Goal: Task Accomplishment & Management: Manage account settings

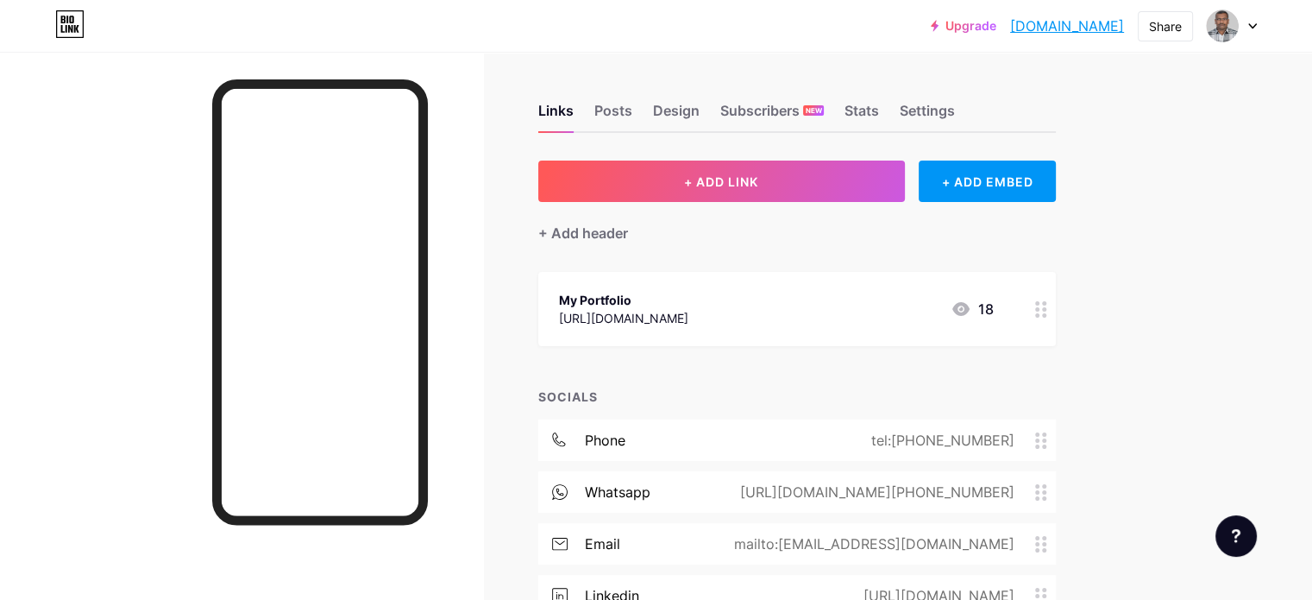
click at [1061, 27] on link "[DOMAIN_NAME]" at bounding box center [1067, 26] width 114 height 21
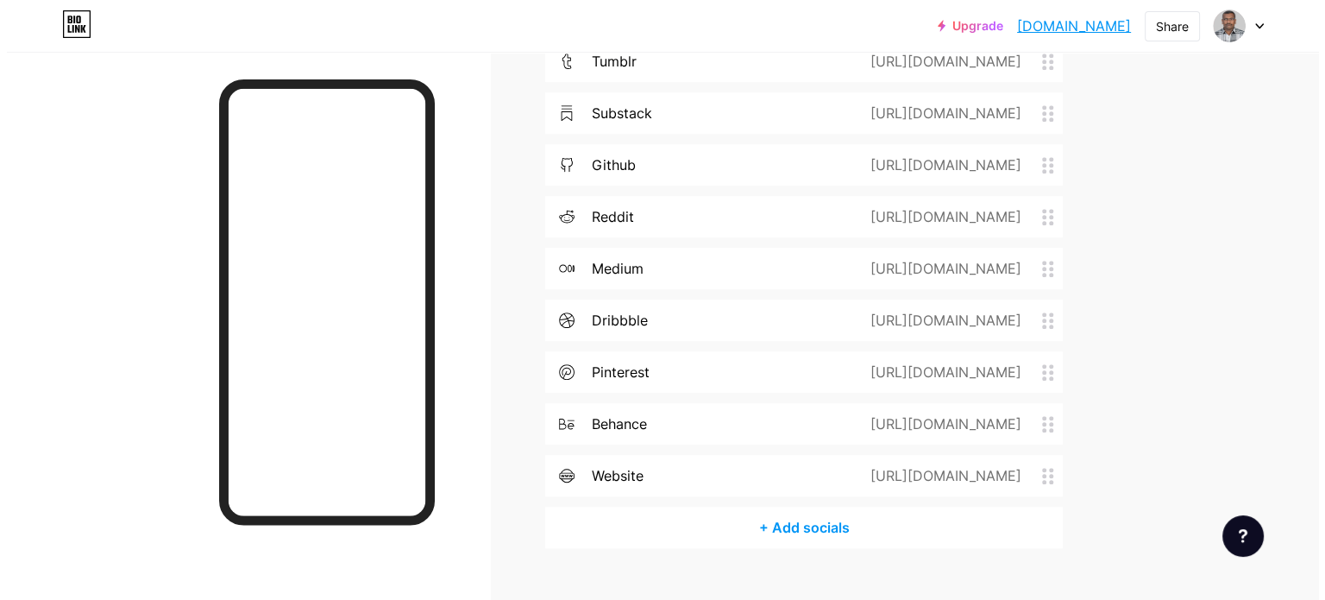
scroll to position [949, 0]
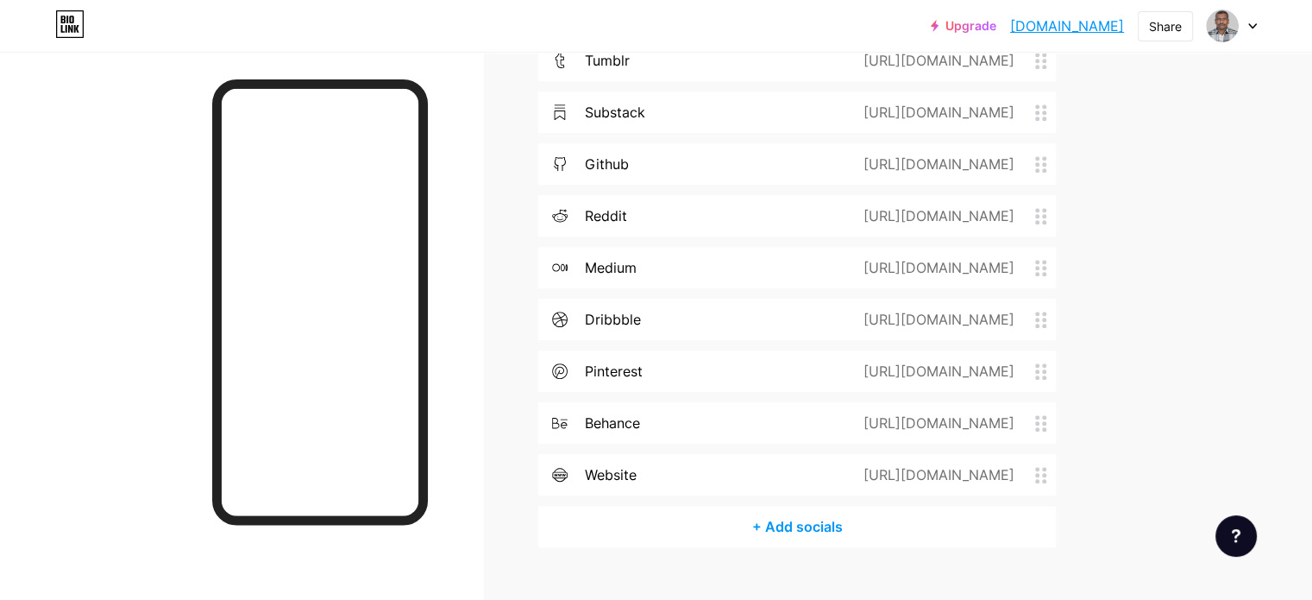
click at [868, 525] on div "+ Add socials" at bounding box center [797, 526] width 518 height 41
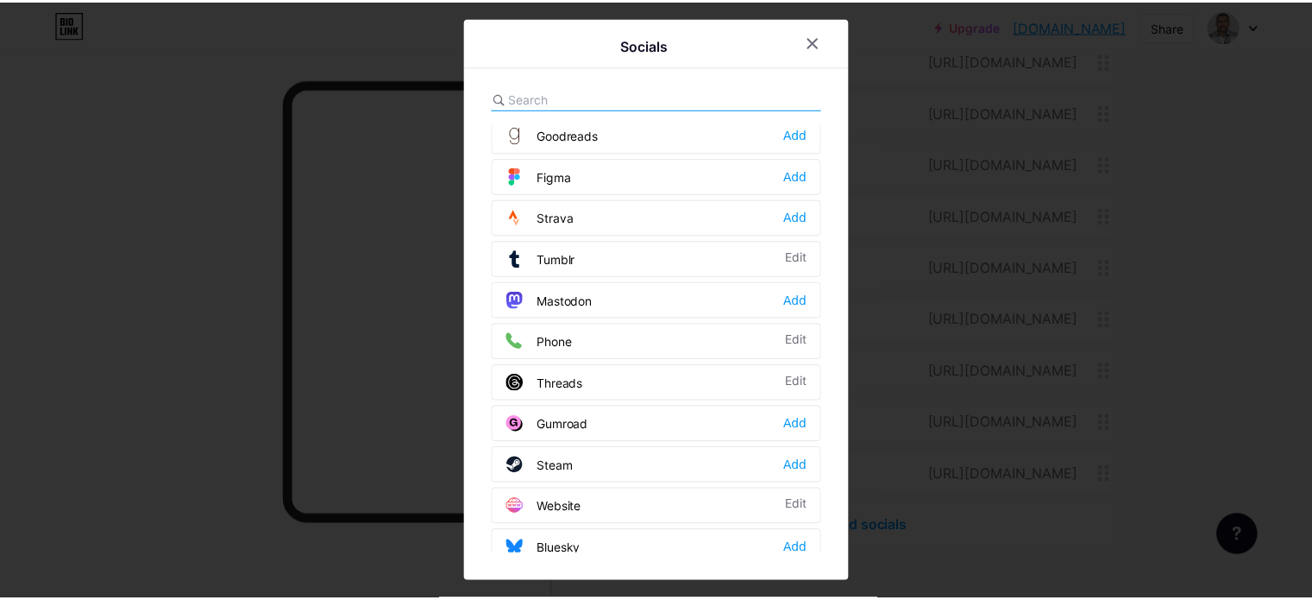
scroll to position [1539, 0]
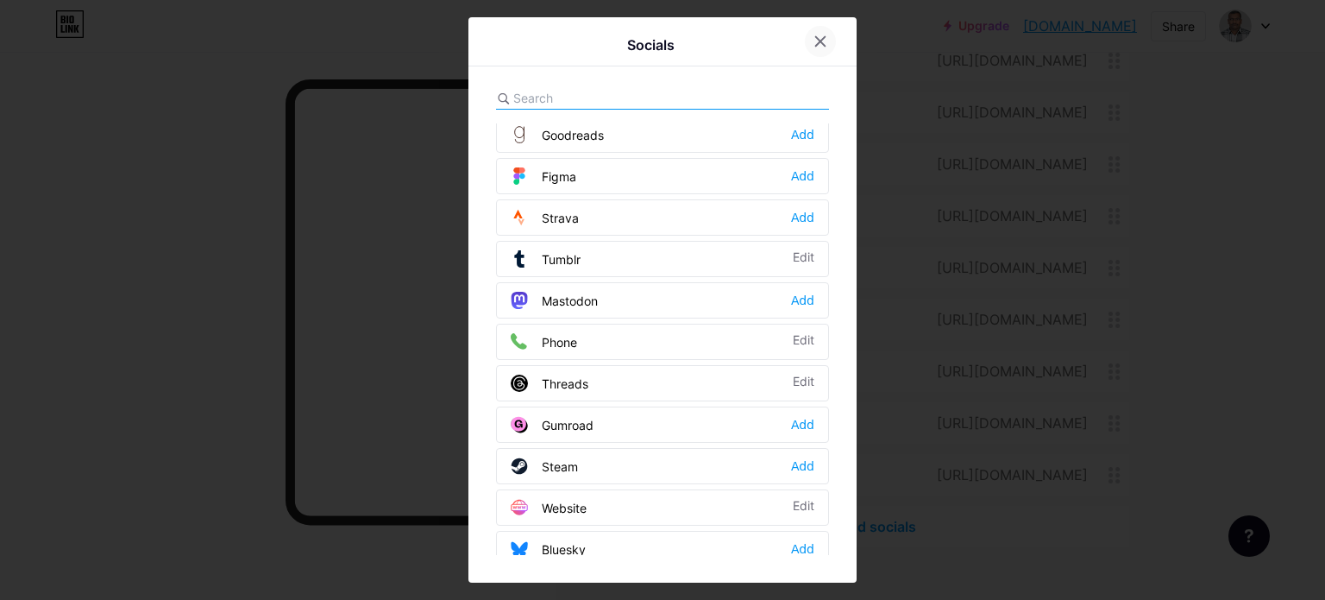
click at [821, 37] on div at bounding box center [820, 41] width 31 height 31
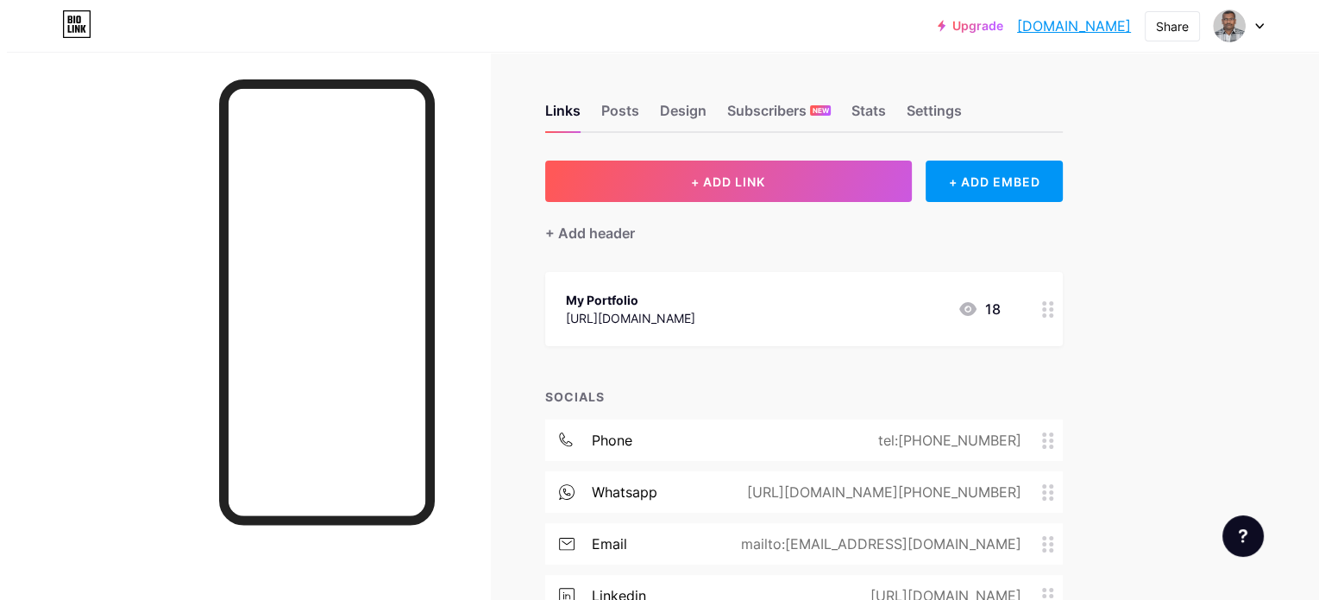
scroll to position [0, 0]
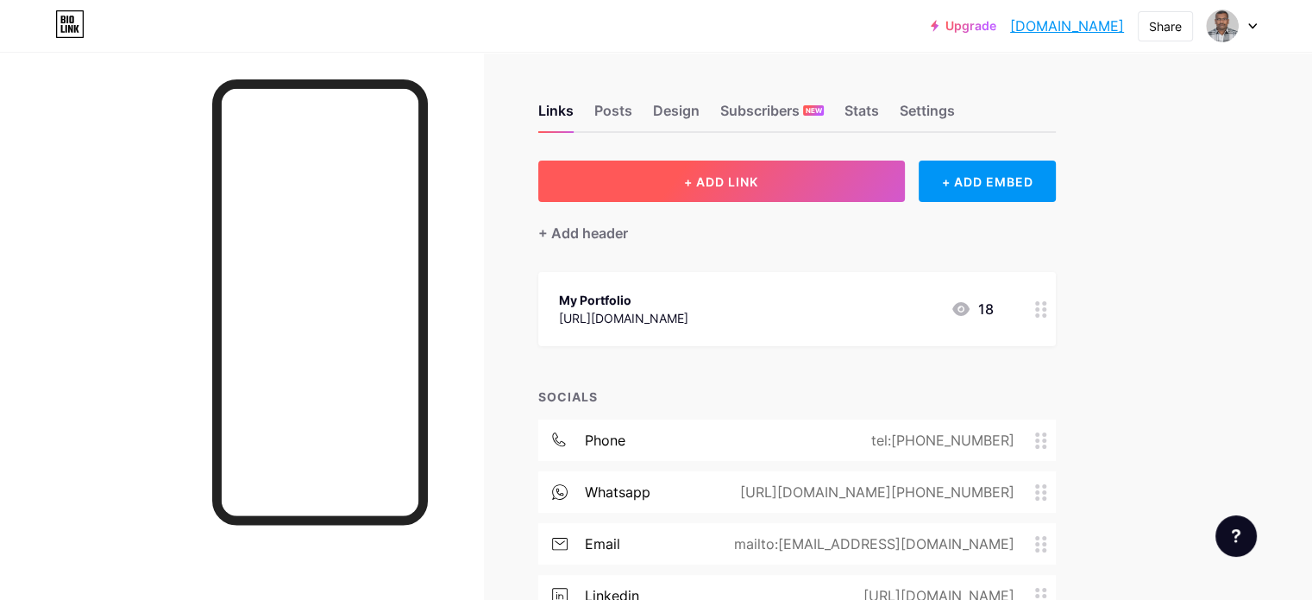
click at [796, 189] on button "+ ADD LINK" at bounding box center [721, 180] width 367 height 41
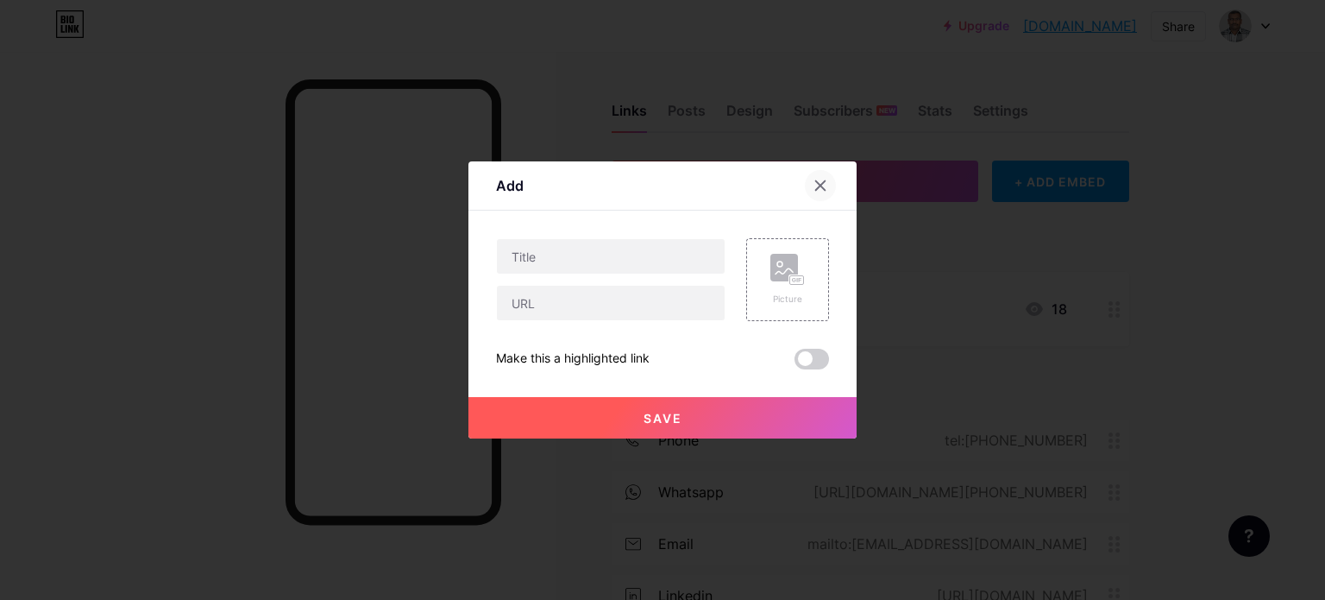
click at [805, 183] on div at bounding box center [820, 185] width 31 height 31
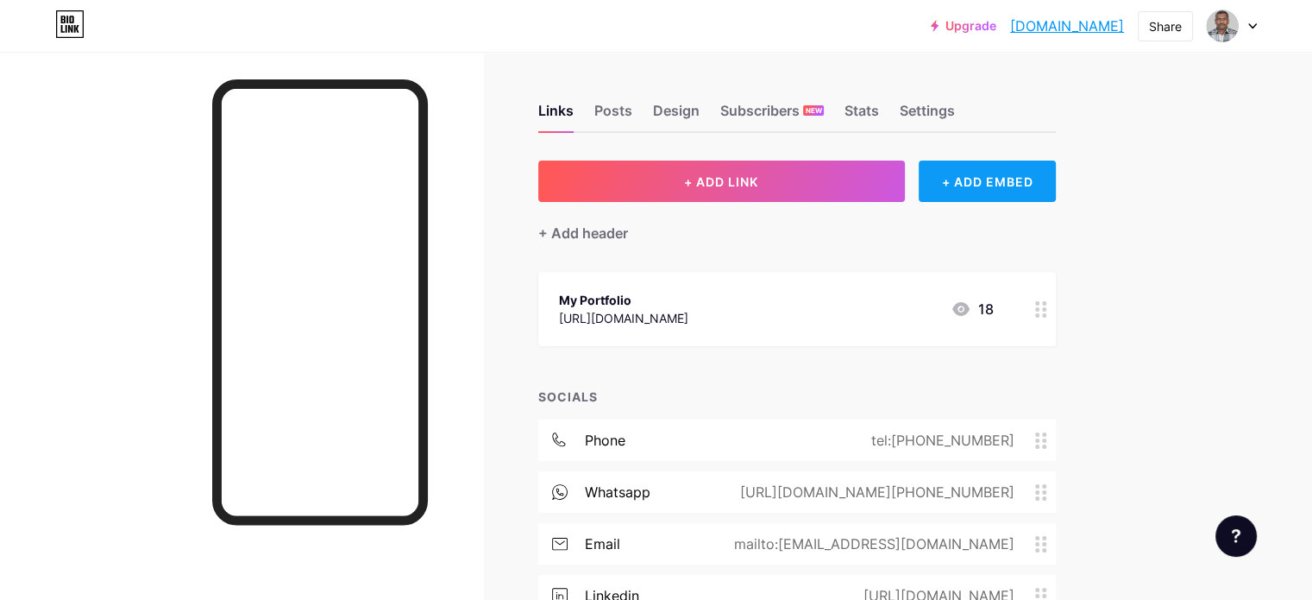
click at [1056, 186] on div "+ ADD EMBED" at bounding box center [987, 180] width 137 height 41
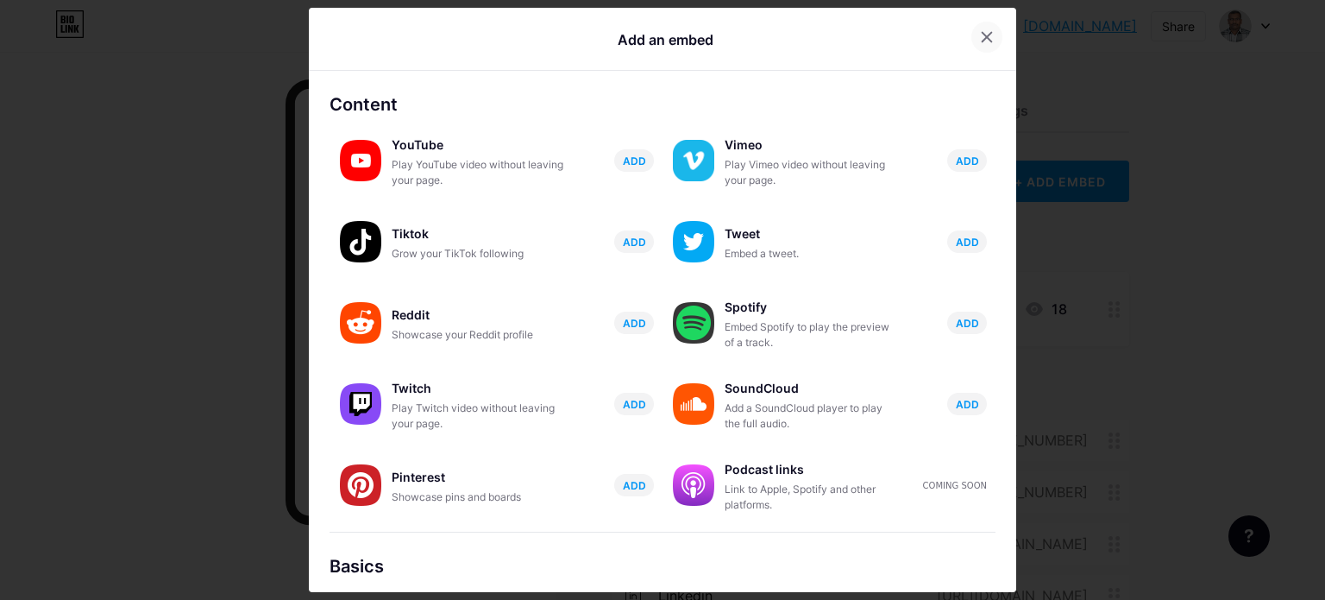
click at [982, 42] on div at bounding box center [987, 37] width 31 height 31
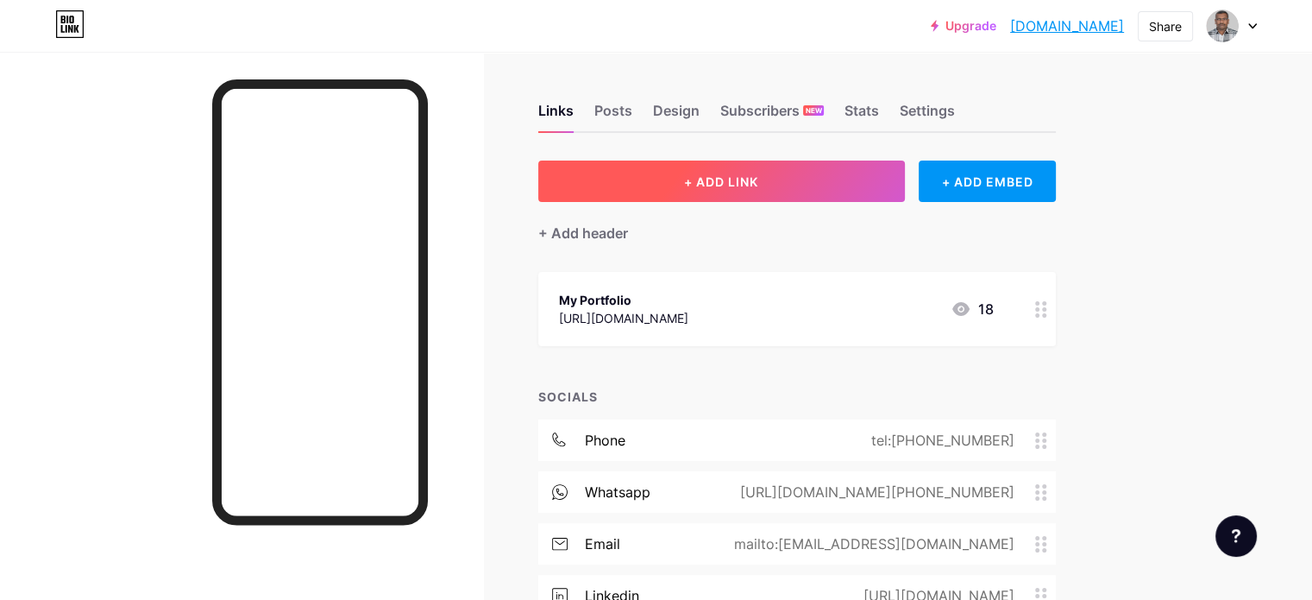
click at [758, 183] on span "+ ADD LINK" at bounding box center [721, 181] width 74 height 15
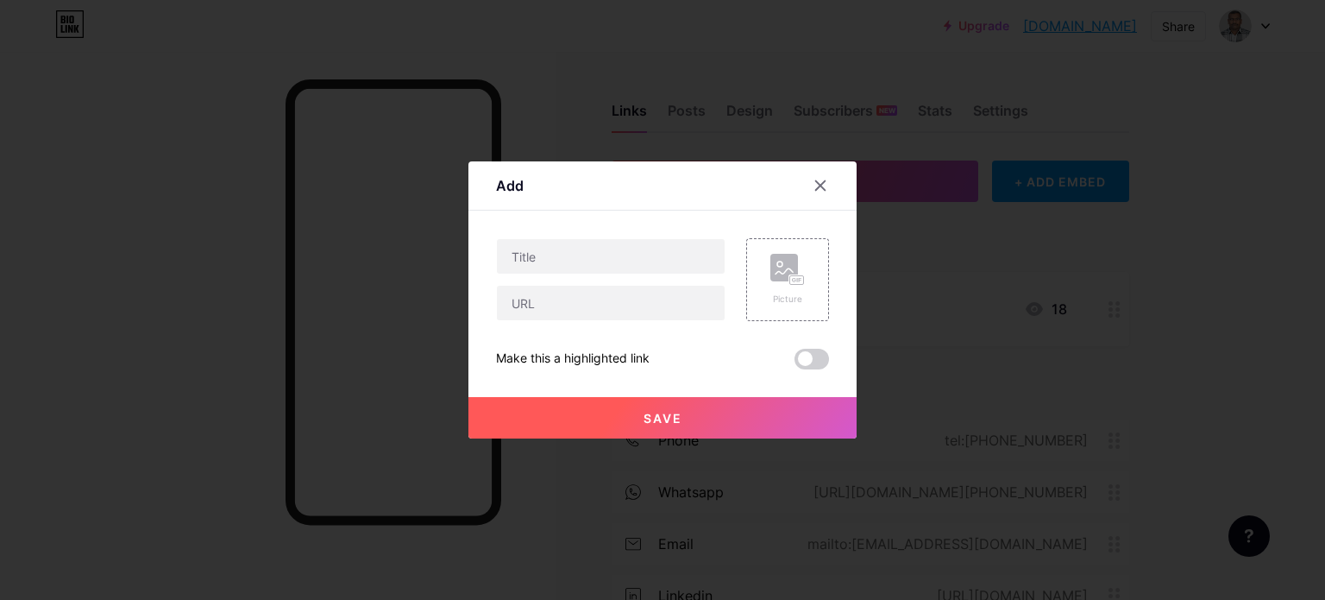
click at [590, 285] on div at bounding box center [611, 303] width 230 height 36
click at [545, 303] on input "text" at bounding box center [611, 303] width 228 height 35
click at [803, 355] on span at bounding box center [812, 359] width 35 height 21
click at [795, 363] on input "checkbox" at bounding box center [795, 363] width 0 height 0
click at [817, 190] on icon at bounding box center [821, 186] width 14 height 14
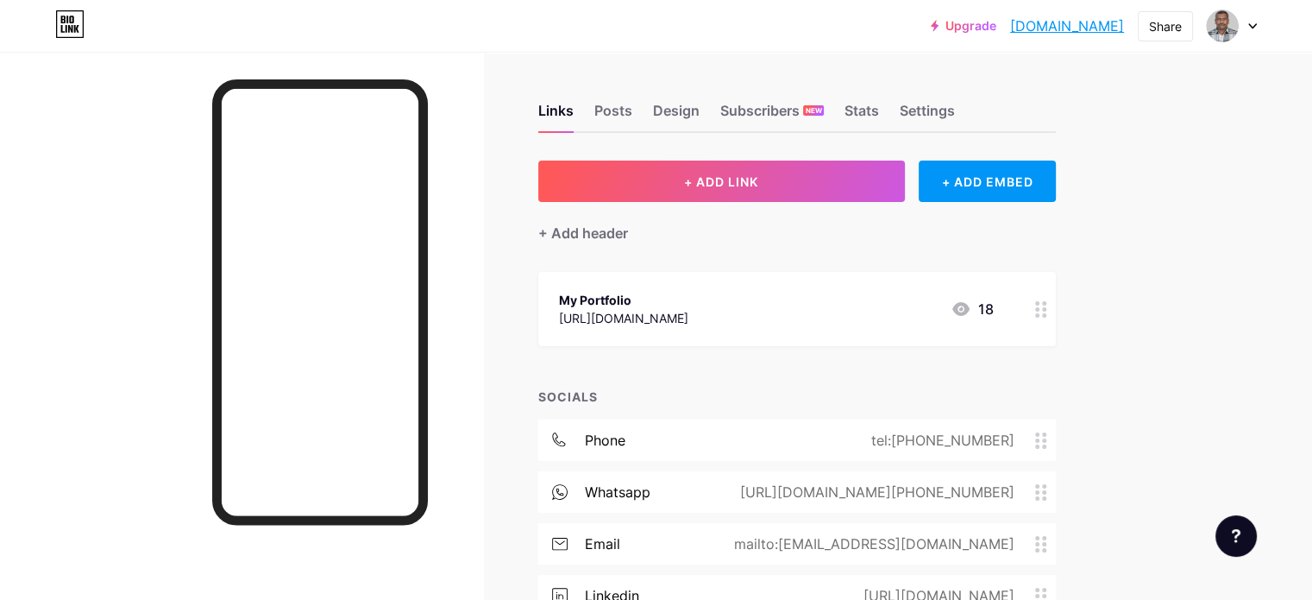
click at [970, 306] on icon at bounding box center [961, 309] width 17 height 14
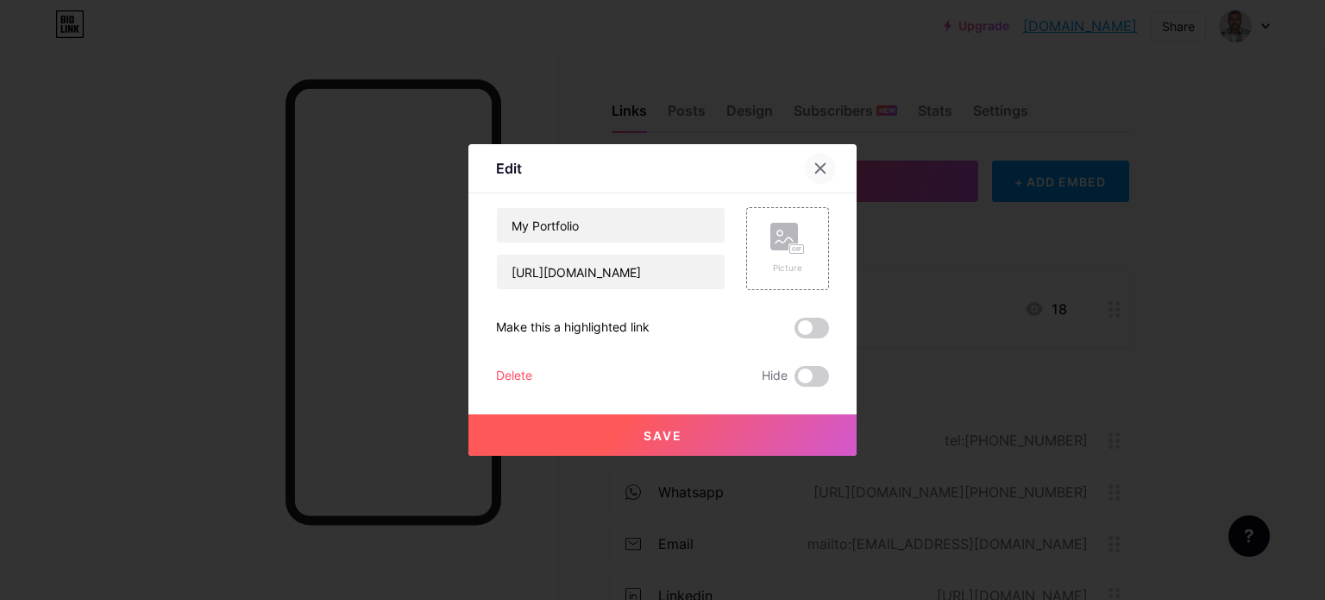
click at [822, 167] on div at bounding box center [820, 168] width 31 height 31
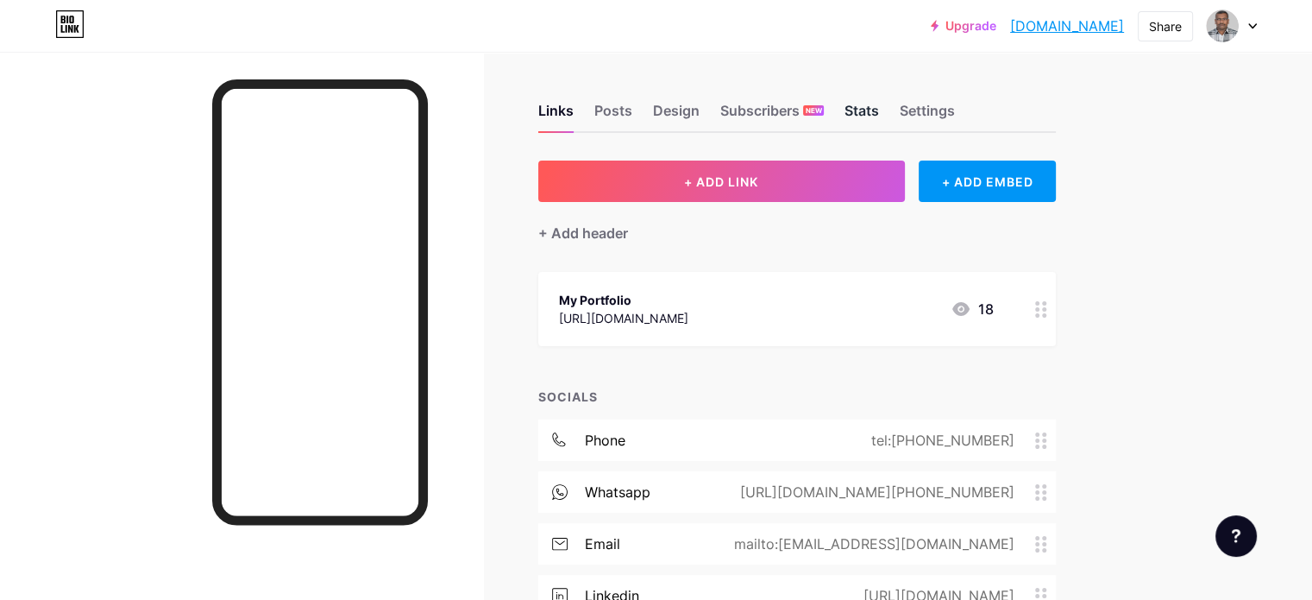
click at [879, 116] on div "Stats" at bounding box center [862, 115] width 35 height 31
